Goal: Information Seeking & Learning: Learn about a topic

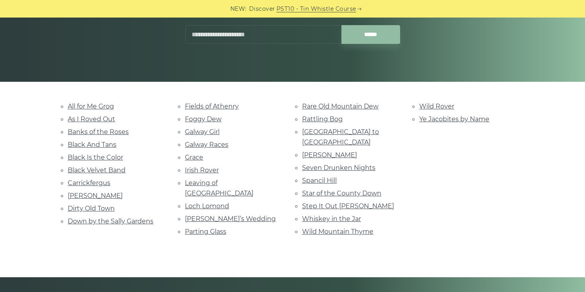
scroll to position [93, 0]
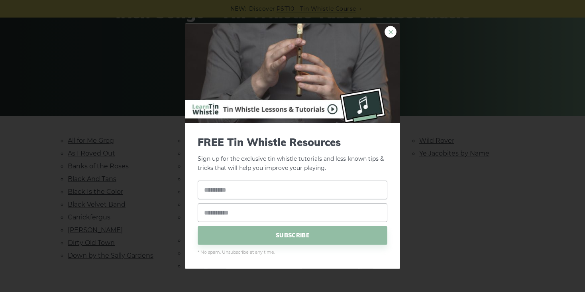
click at [392, 34] on link "×" at bounding box center [391, 32] width 12 height 12
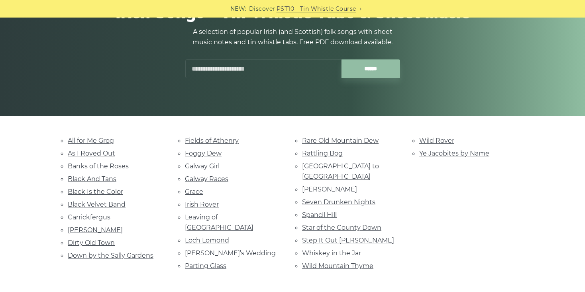
scroll to position [124, 0]
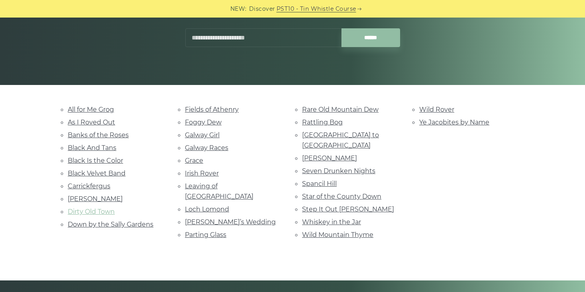
click at [105, 210] on link "Dirty Old Town" at bounding box center [91, 212] width 47 height 8
click at [199, 160] on link "Grace" at bounding box center [194, 161] width 18 height 8
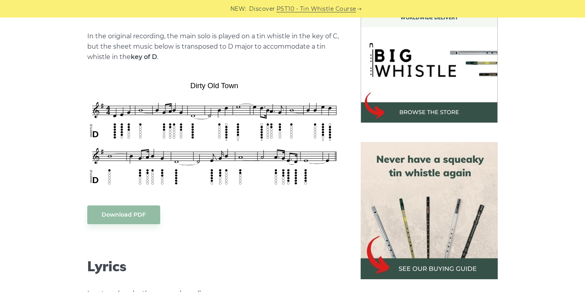
scroll to position [219, 0]
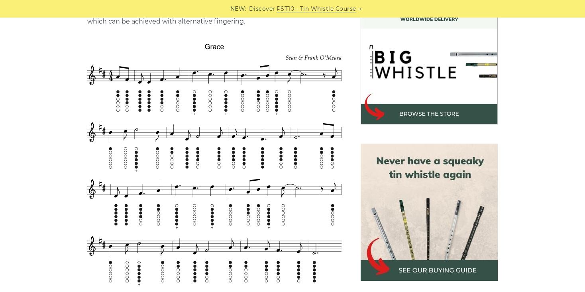
scroll to position [242, 0]
